Goal: Task Accomplishment & Management: Use online tool/utility

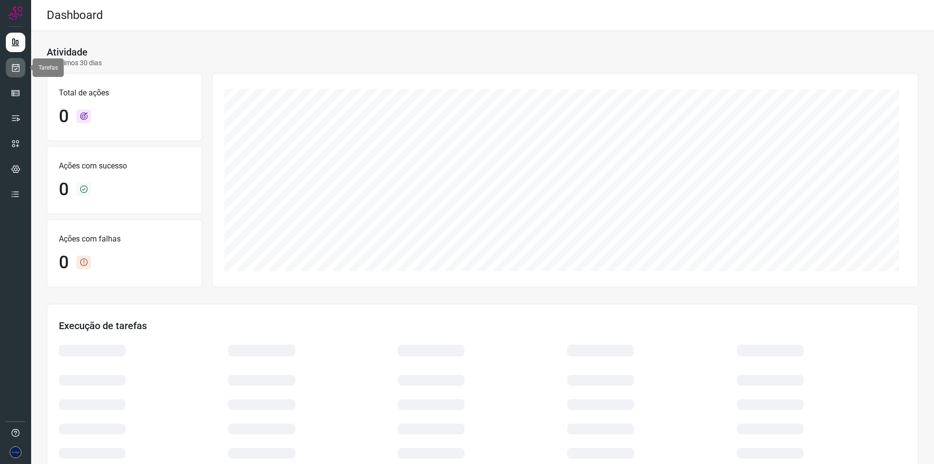
click at [21, 67] on link at bounding box center [15, 67] width 19 height 19
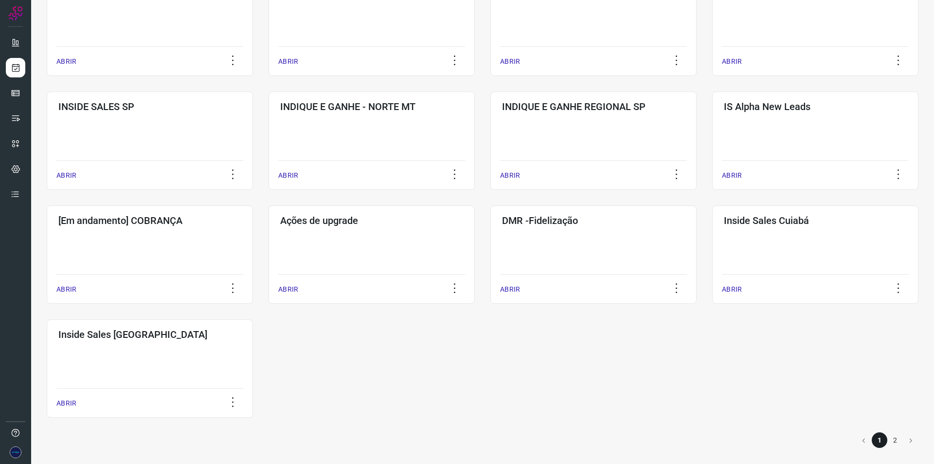
scroll to position [329, 0]
click at [889, 438] on li "2" at bounding box center [896, 439] width 16 height 16
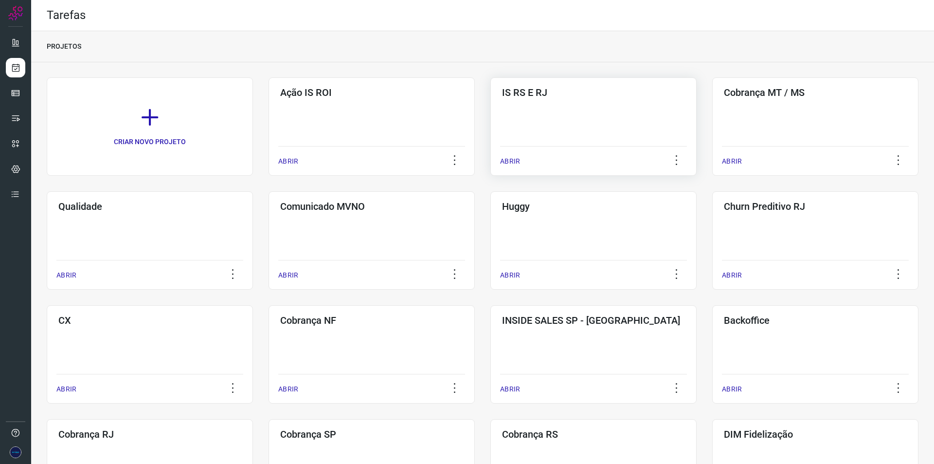
click at [513, 160] on p "ABRIR" at bounding box center [510, 161] width 20 height 10
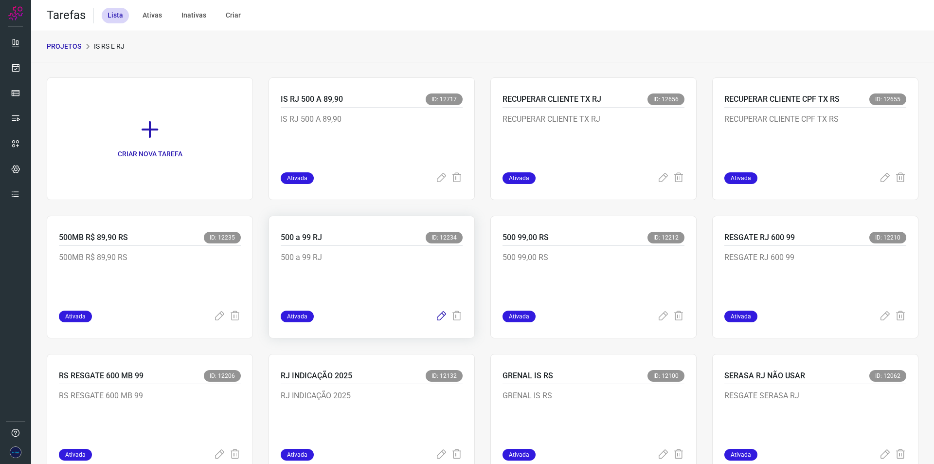
click at [436, 319] on icon at bounding box center [441, 316] width 12 height 12
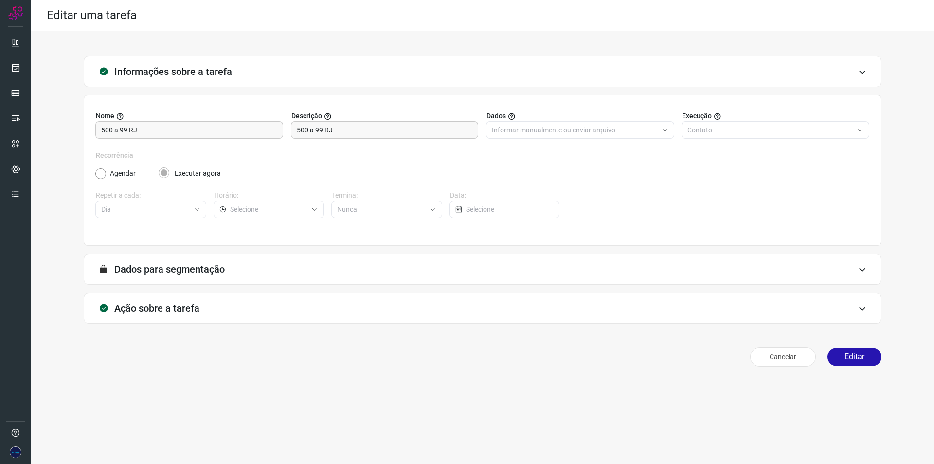
drag, startPoint x: 850, startPoint y: 359, endPoint x: 850, endPoint y: 369, distance: 10.2
click at [850, 359] on button "Editar" at bounding box center [855, 356] width 54 height 18
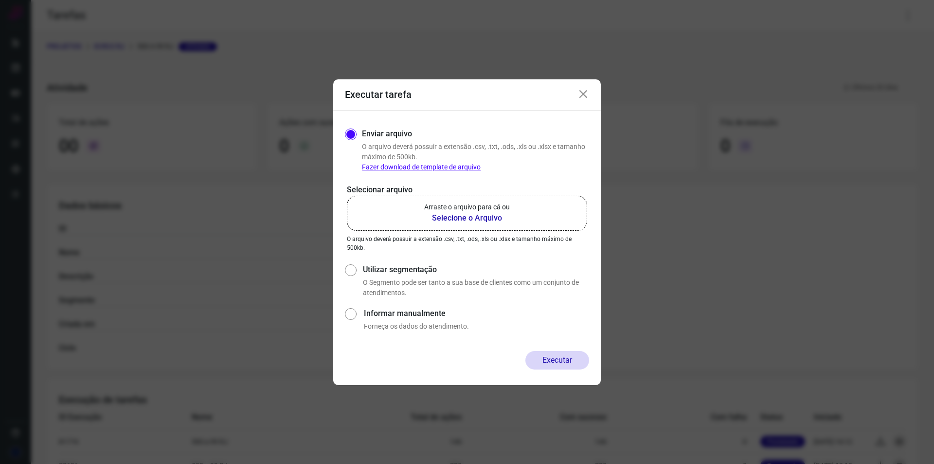
click at [489, 219] on b "Selecione o Arquivo" at bounding box center [467, 218] width 86 height 12
click at [0, 0] on input "Arraste o arquivo para cá ou Selecione o Arquivo" at bounding box center [0, 0] width 0 height 0
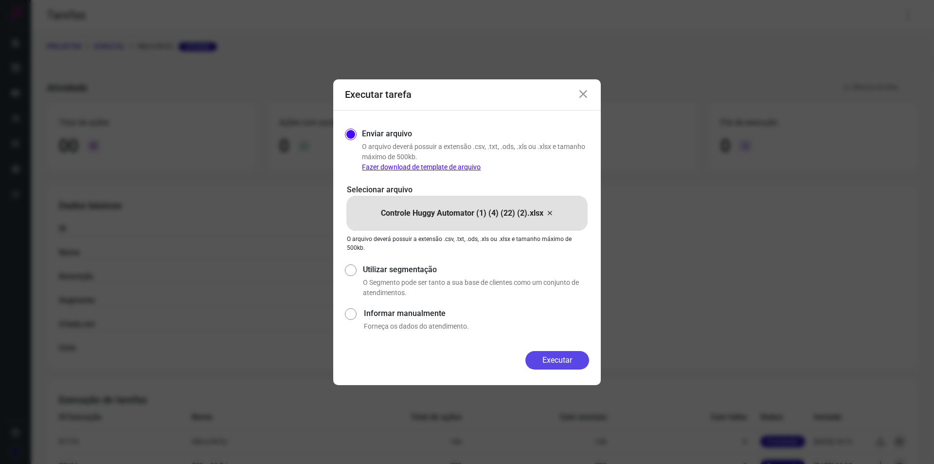
click at [549, 362] on button "Executar" at bounding box center [557, 360] width 64 height 18
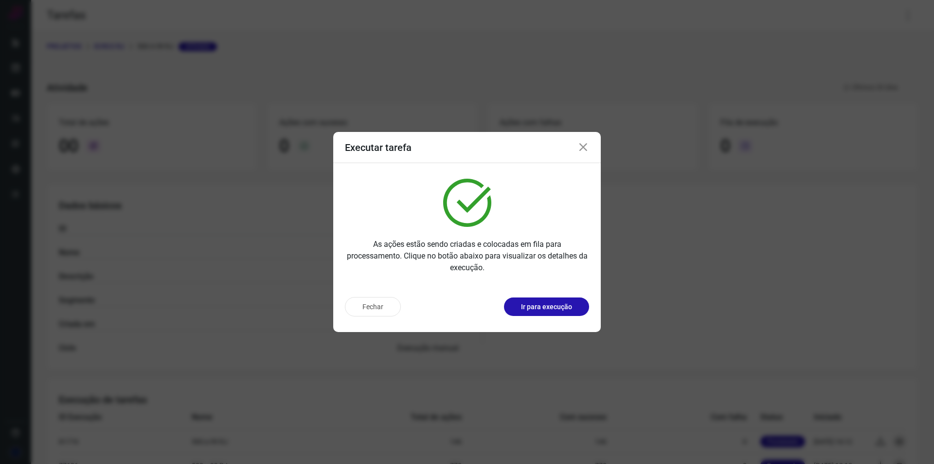
click at [586, 145] on icon at bounding box center [584, 148] width 12 height 12
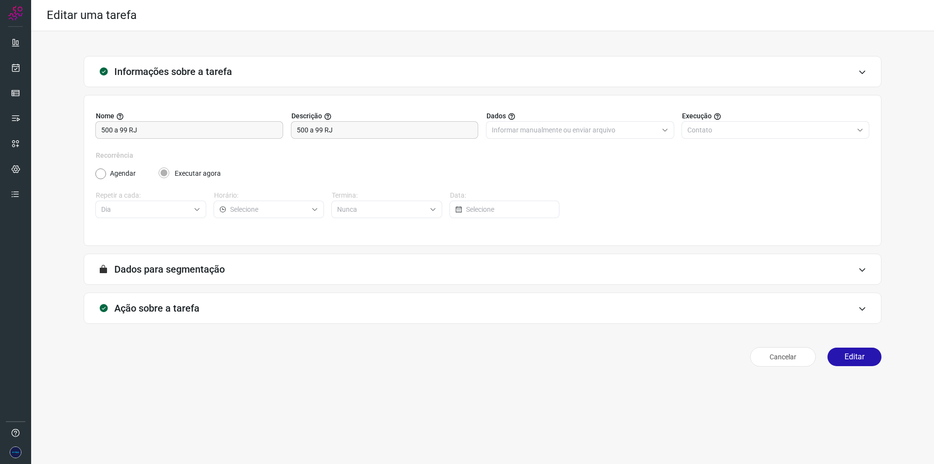
type input "Ações Unidades RS"
type input "500MB 99 Rj IS 25"
type input "Amigo 0800"
click at [554, 302] on div "Ação sobre a tarefa" at bounding box center [483, 307] width 798 height 31
